Goal: Task Accomplishment & Management: Manage account settings

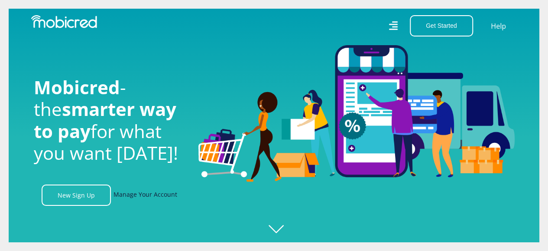
scroll to position [0, 618]
click at [133, 202] on link "Manage Your Account" at bounding box center [146, 194] width 64 height 21
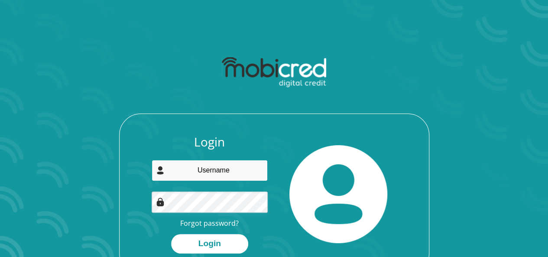
click at [201, 167] on input "email" at bounding box center [210, 170] width 116 height 21
type input "[PERSON_NAME][EMAIL_ADDRESS][DOMAIN_NAME]"
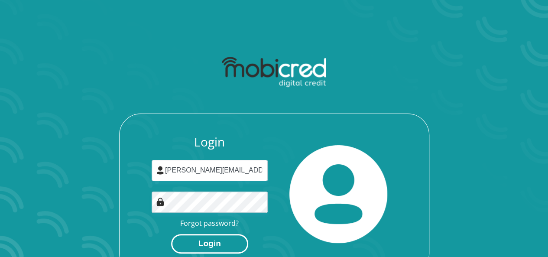
click at [211, 244] on button "Login" at bounding box center [209, 244] width 77 height 20
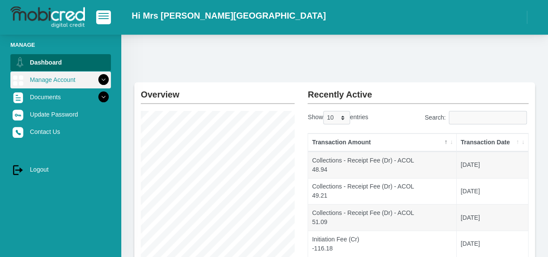
click at [79, 82] on link "Manage Account" at bounding box center [60, 80] width 101 height 16
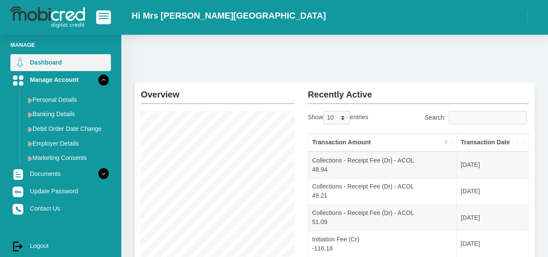
click at [75, 65] on link "Dashboard" at bounding box center [60, 62] width 101 height 16
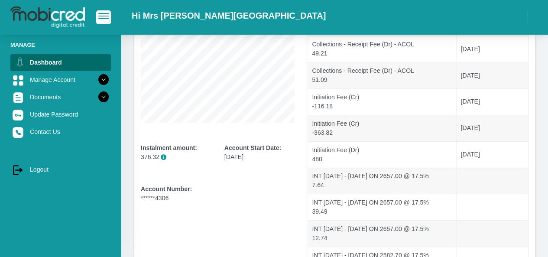
scroll to position [141, 0]
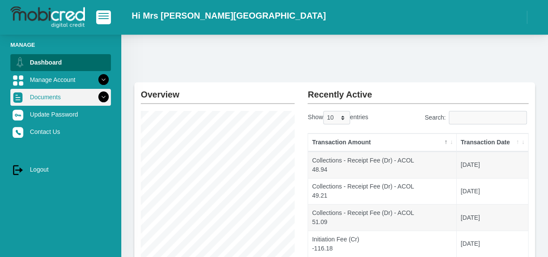
click at [40, 100] on link "Documents" at bounding box center [60, 97] width 101 height 16
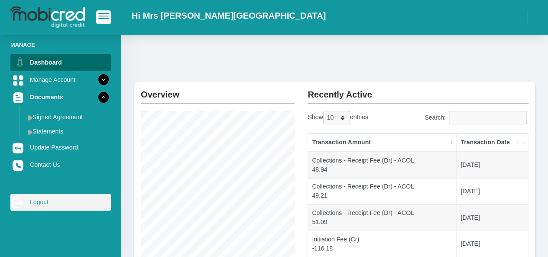
click at [38, 200] on link "log out Logout" at bounding box center [60, 202] width 101 height 16
